Goal: Information Seeking & Learning: Learn about a topic

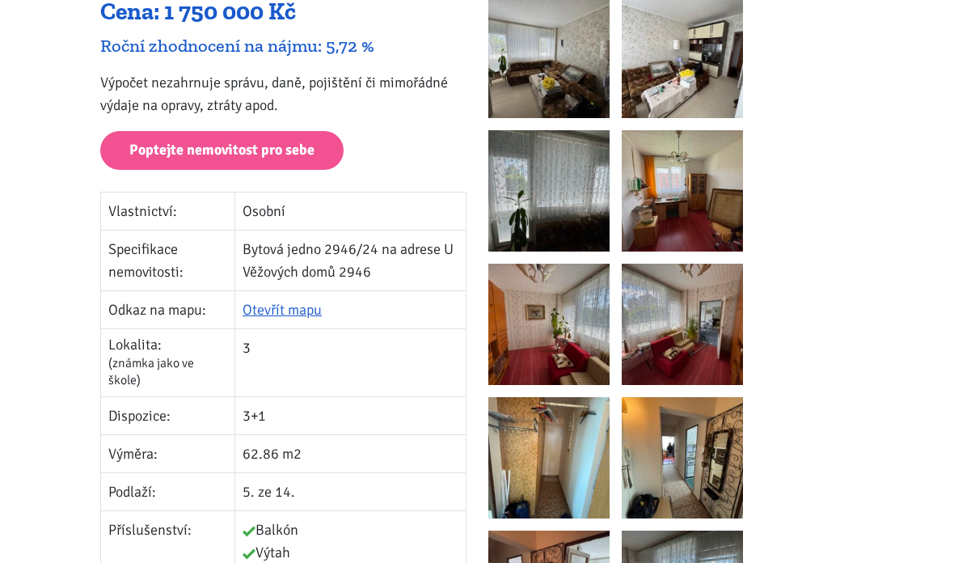
scroll to position [329, 0]
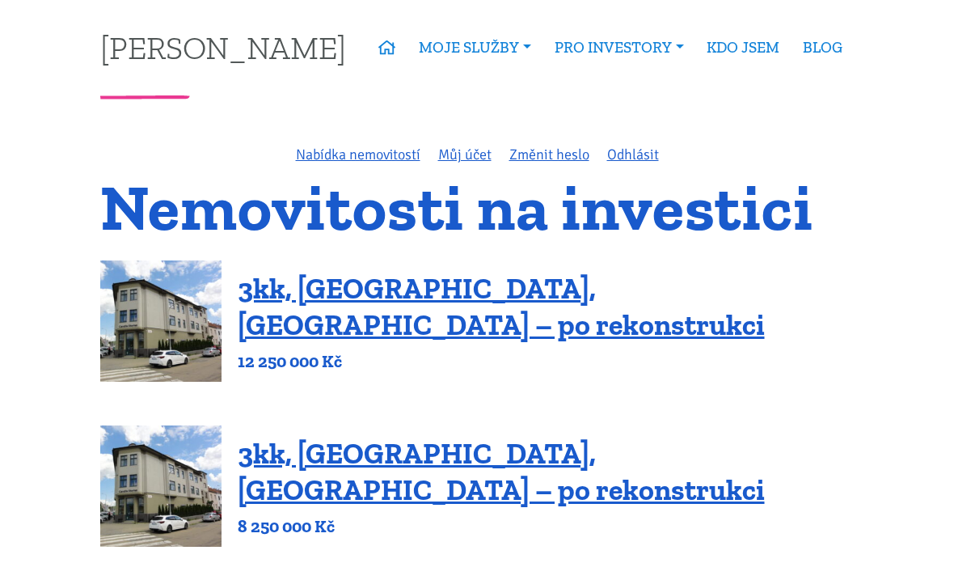
scroll to position [2179, 0]
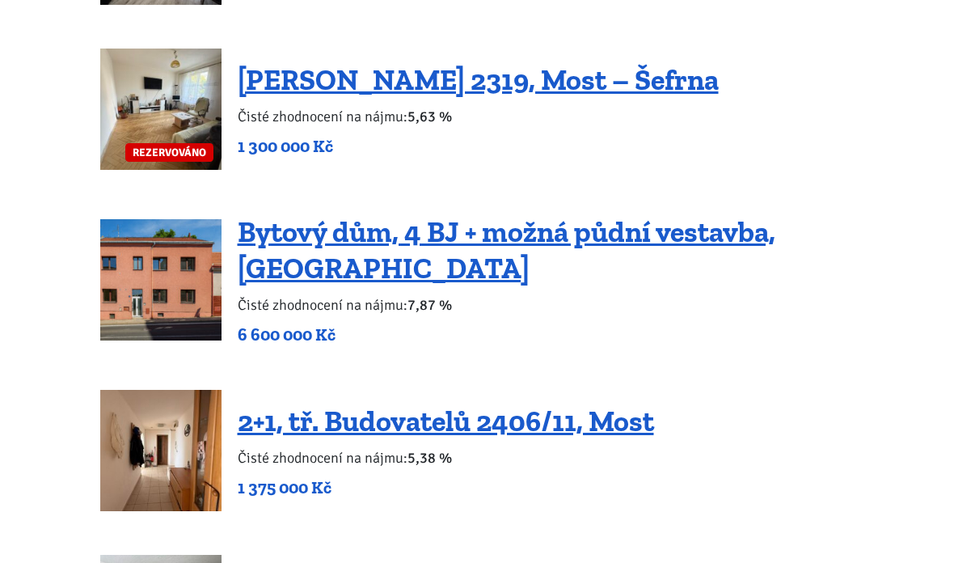
scroll to position [1951, 0]
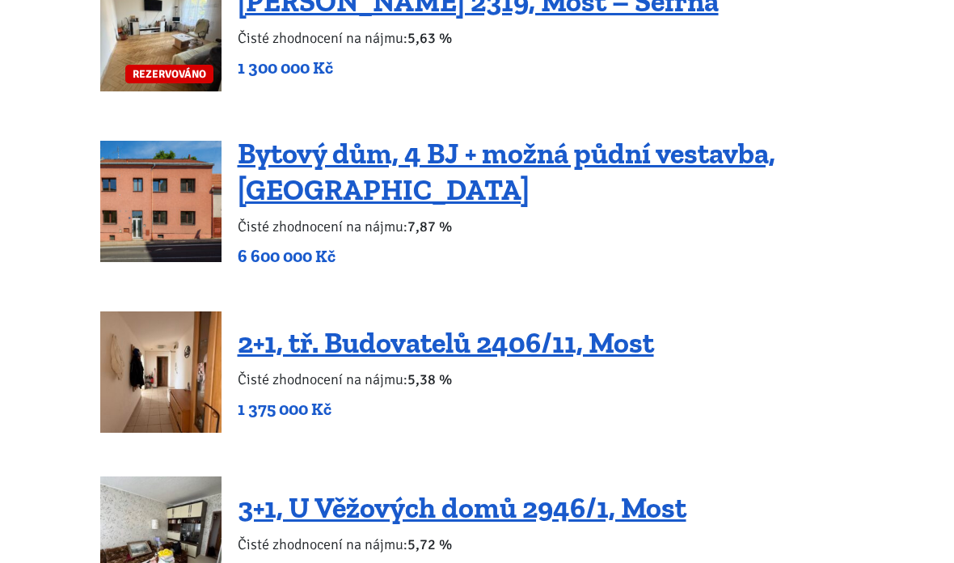
click at [271, 136] on link "Bytový dům, 4 BJ + možná půdní vestavba, [GEOGRAPHIC_DATA]" at bounding box center [507, 171] width 538 height 71
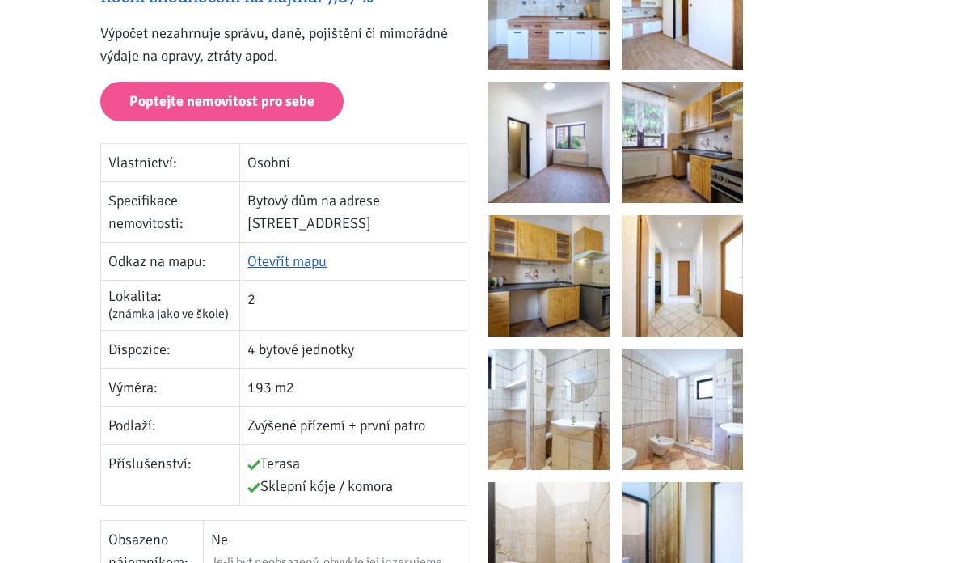
scroll to position [420, 0]
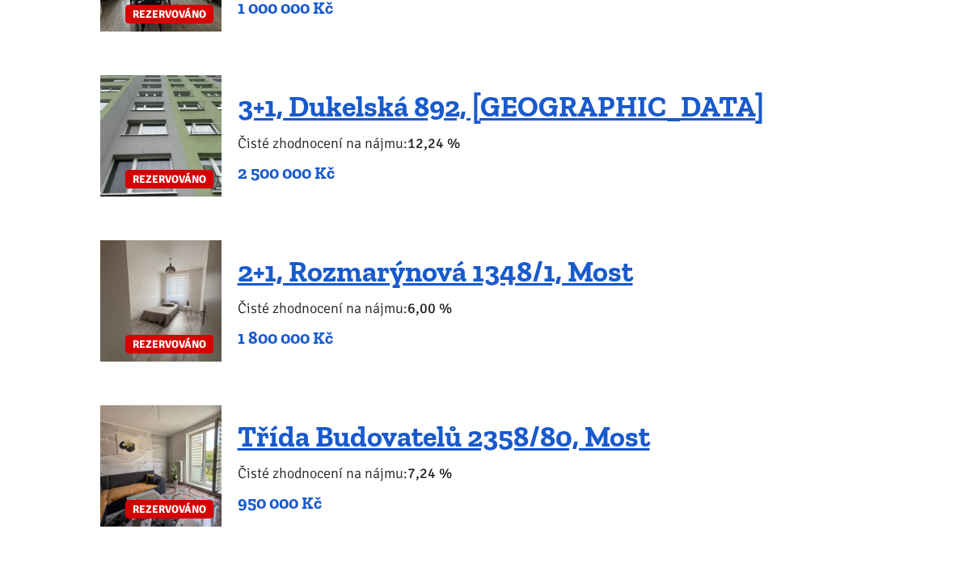
scroll to position [3022, 0]
click at [259, 90] on link "3+1, Dukelská 892, [GEOGRAPHIC_DATA]" at bounding box center [501, 107] width 526 height 35
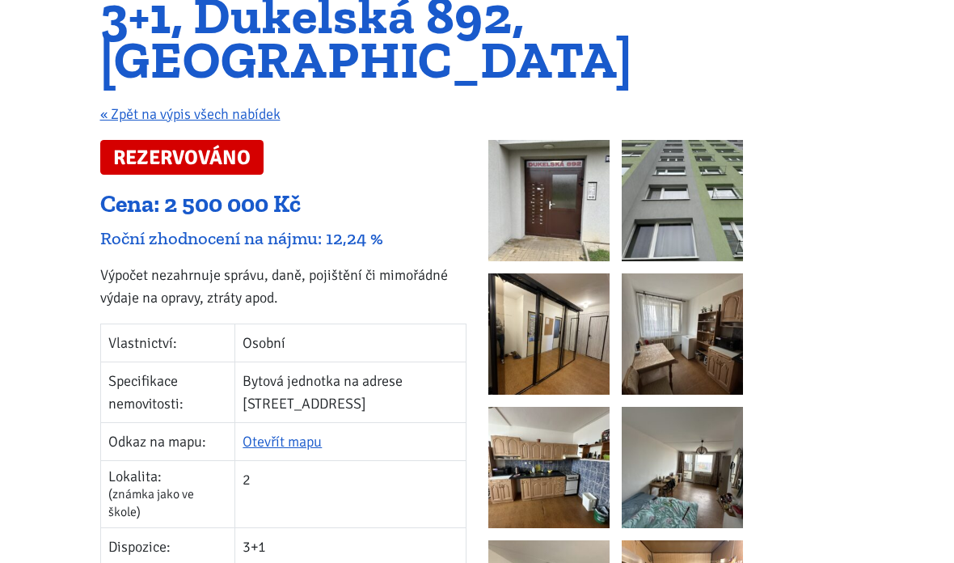
scroll to position [189, 0]
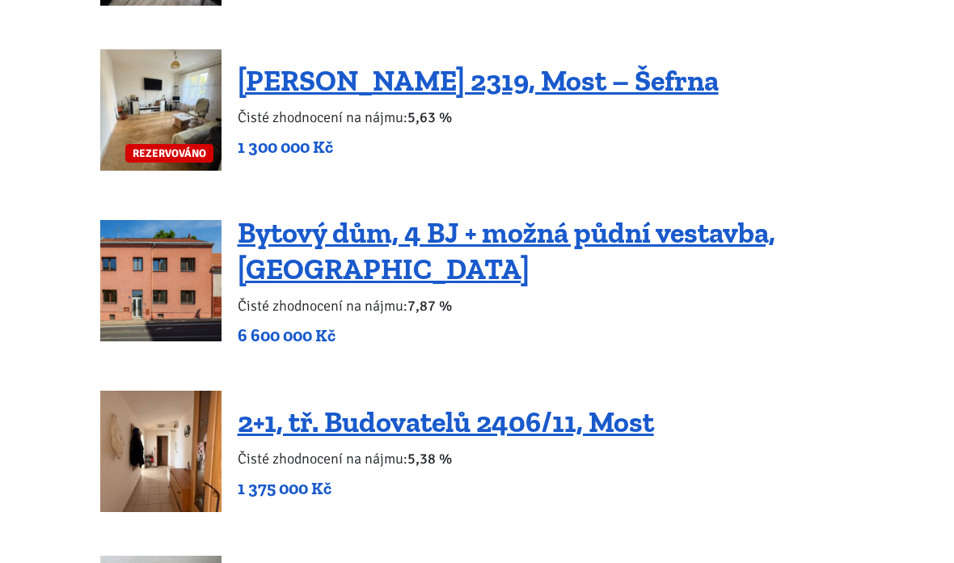
scroll to position [1886, 0]
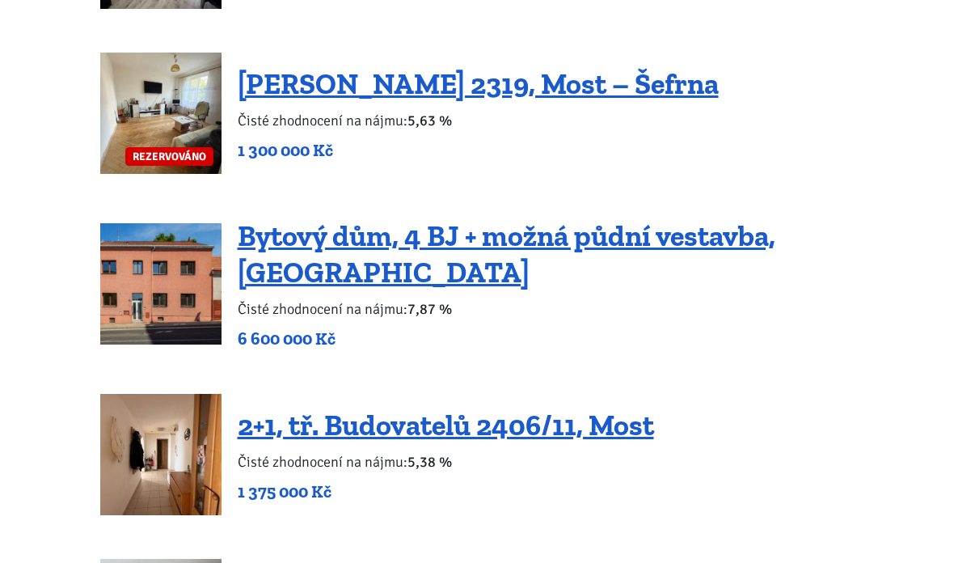
click at [265, 218] on link "Bytový dům, 4 BJ + možná půdní vestavba, [GEOGRAPHIC_DATA]" at bounding box center [507, 253] width 538 height 71
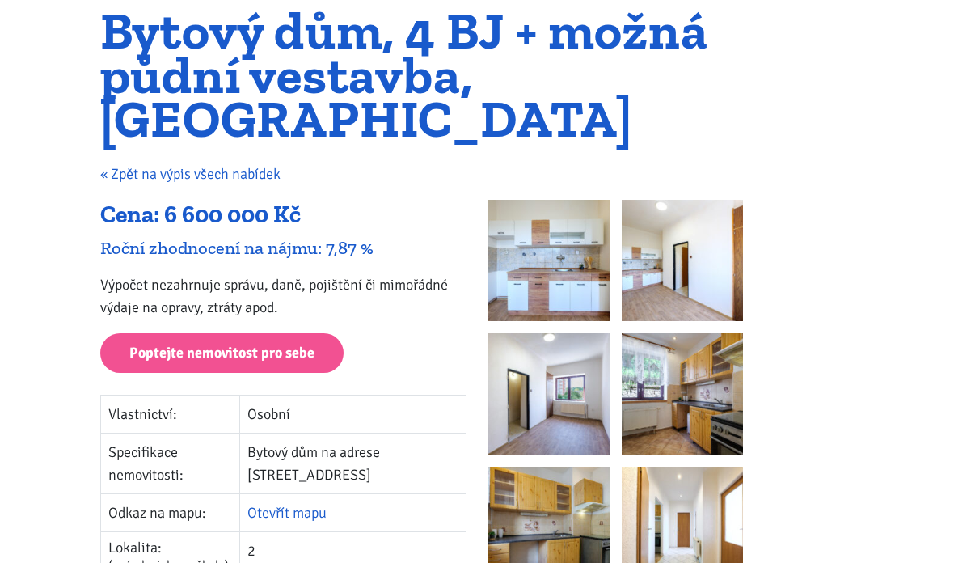
scroll to position [190, 0]
